Goal: Communication & Community: Connect with others

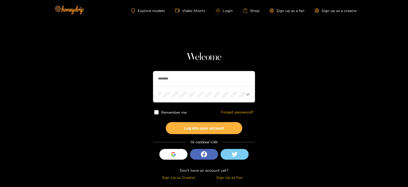
drag, startPoint x: 175, startPoint y: 80, endPoint x: 139, endPoint y: 80, distance: 36.2
click at [139, 80] on section "Welcome ******** Remember me Forgot password? Log into your account Or continue…" at bounding box center [204, 90] width 408 height 181
type input "*********"
click at [166, 122] on button "Log into your account" at bounding box center [204, 128] width 76 height 12
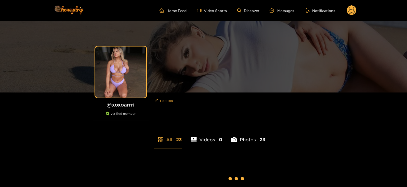
click at [281, 14] on ul "Home Feed Video Shorts Discover Messages Notifications" at bounding box center [258, 10] width 197 height 10
click at [274, 9] on icon at bounding box center [272, 10] width 4 height 4
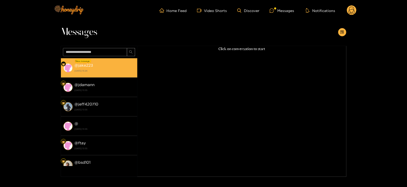
click at [105, 64] on div "@ jake223 [DATE] 15:26" at bounding box center [105, 67] width 60 height 11
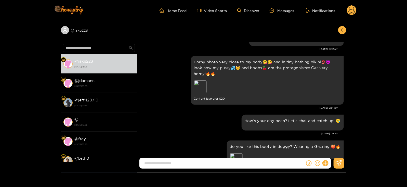
scroll to position [741, 0]
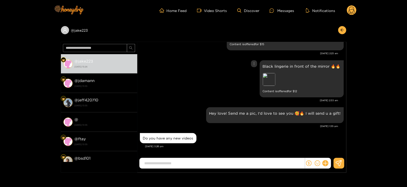
click at [242, 98] on div "Black lingerie in front of the mirror 🔥🔥 Preview Content is offered for $ 12" at bounding box center [242, 79] width 204 height 40
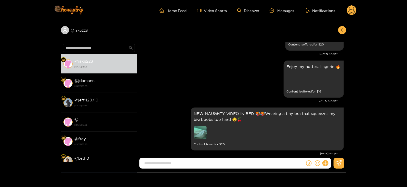
scroll to position [403, 0]
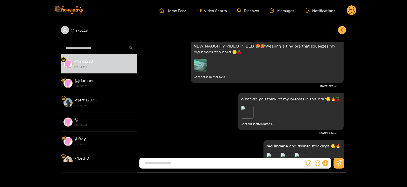
click at [352, 12] on circle at bounding box center [352, 10] width 10 height 10
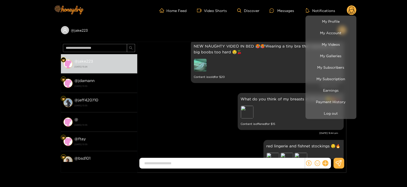
click at [324, 118] on li "Log out" at bounding box center [331, 112] width 51 height 11
click at [320, 116] on button "Log out" at bounding box center [331, 113] width 48 height 9
